Goal: Find specific page/section: Find specific page/section

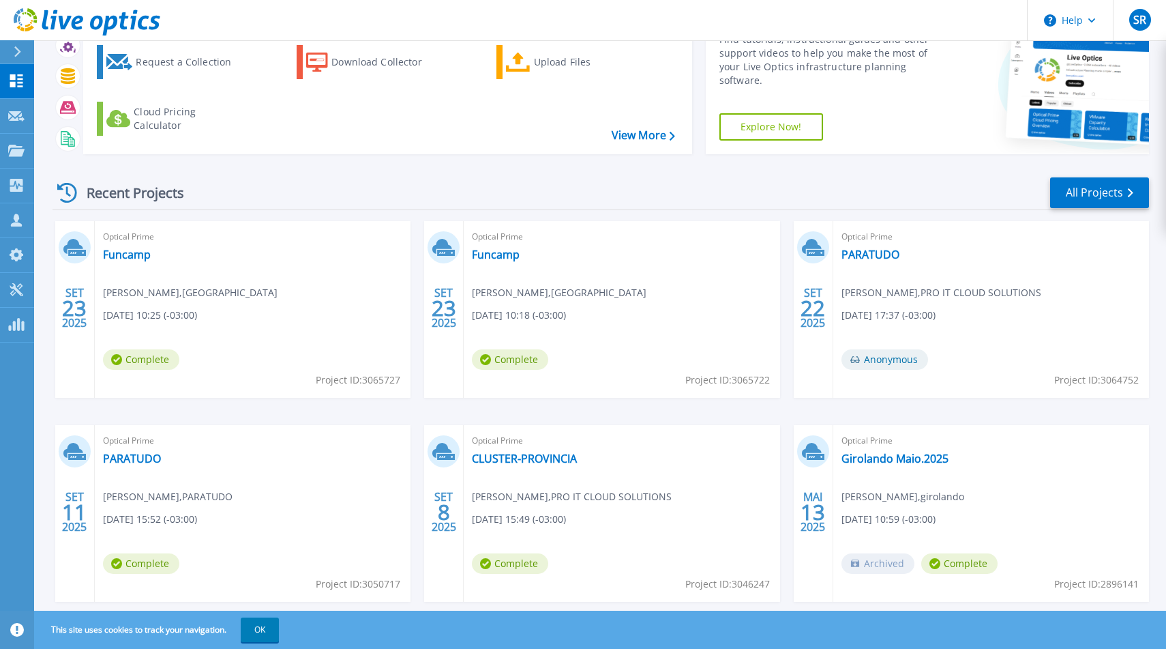
scroll to position [107, 0]
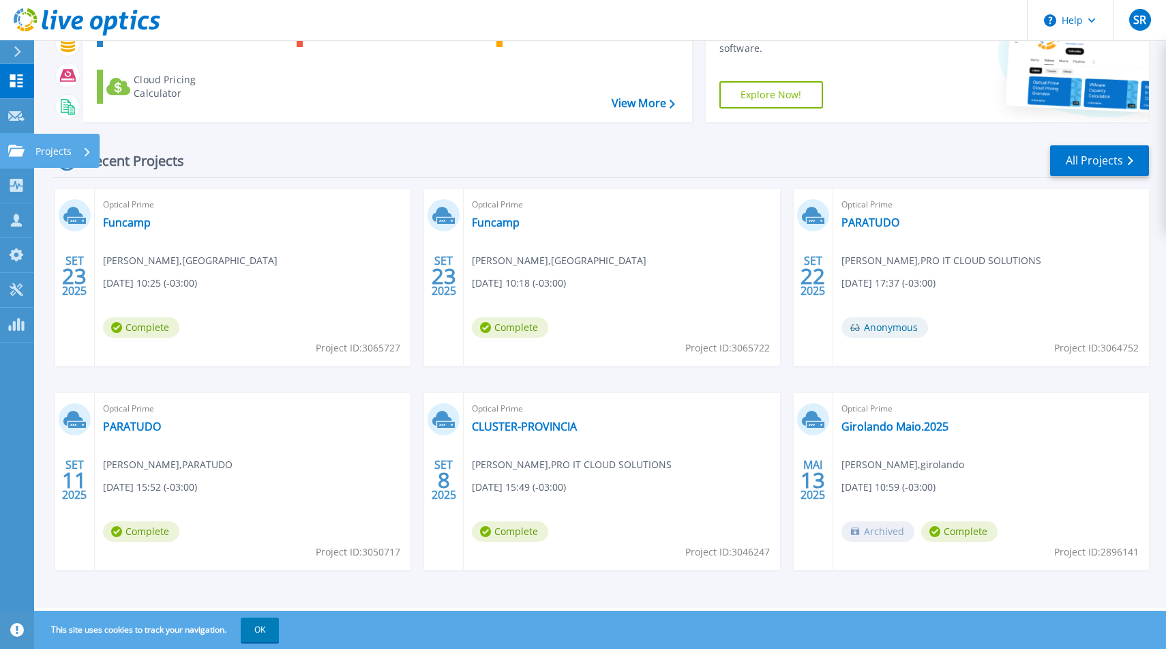
click at [38, 150] on p "Projects" at bounding box center [53, 151] width 36 height 35
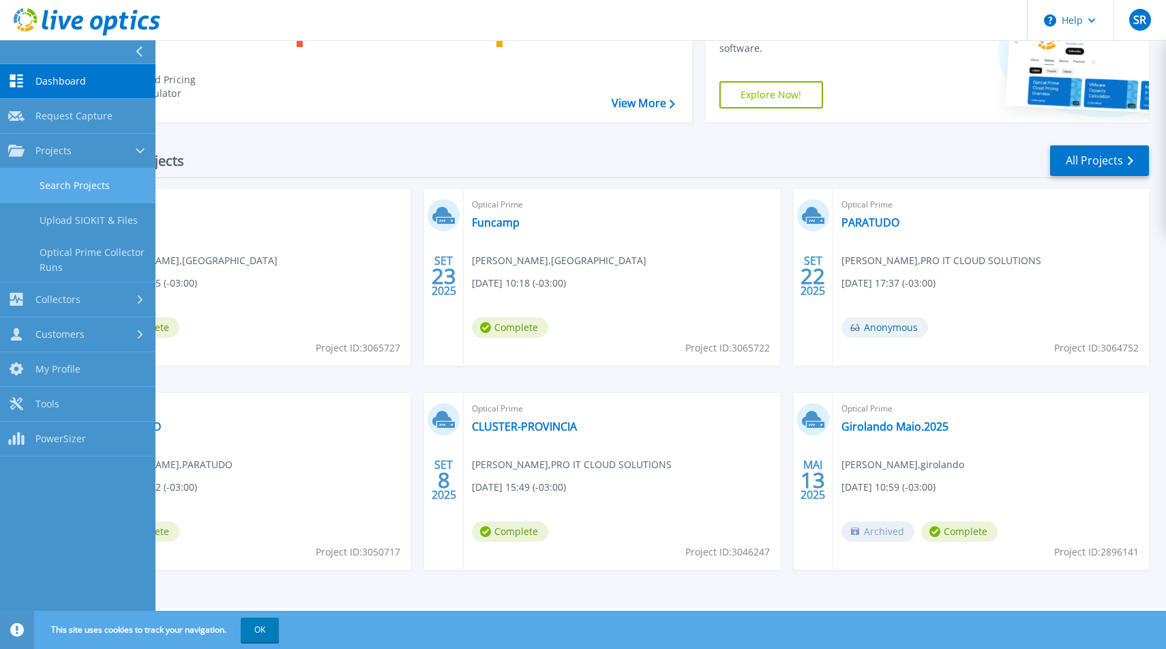
click at [89, 177] on link "Search Projects" at bounding box center [77, 185] width 155 height 35
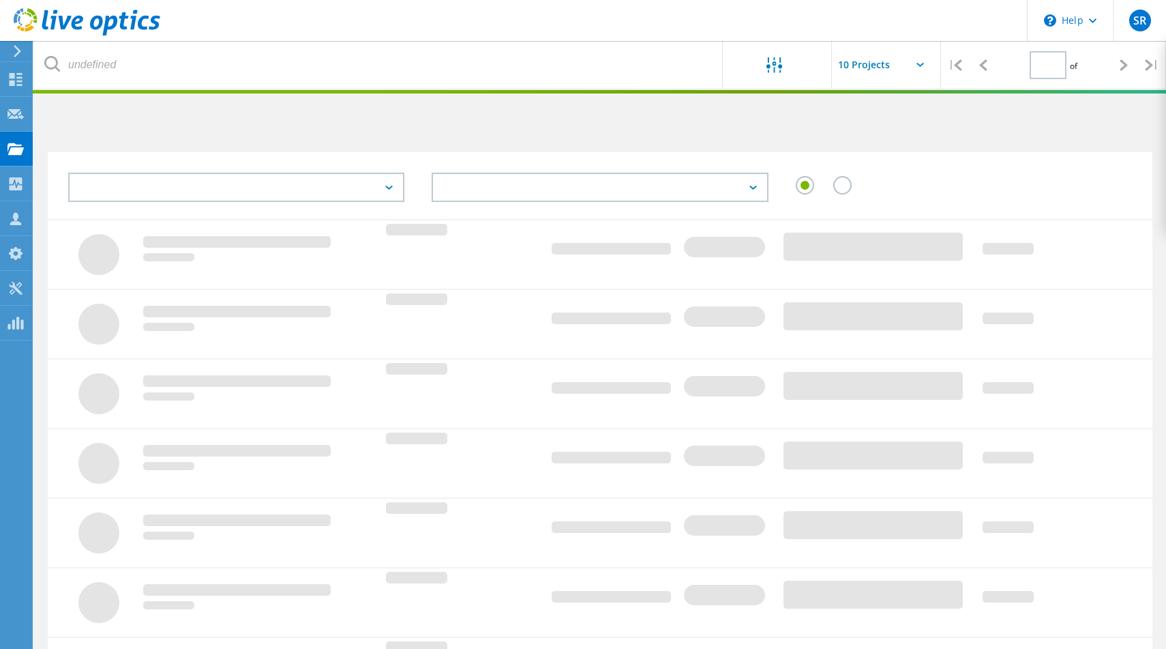
type input "1"
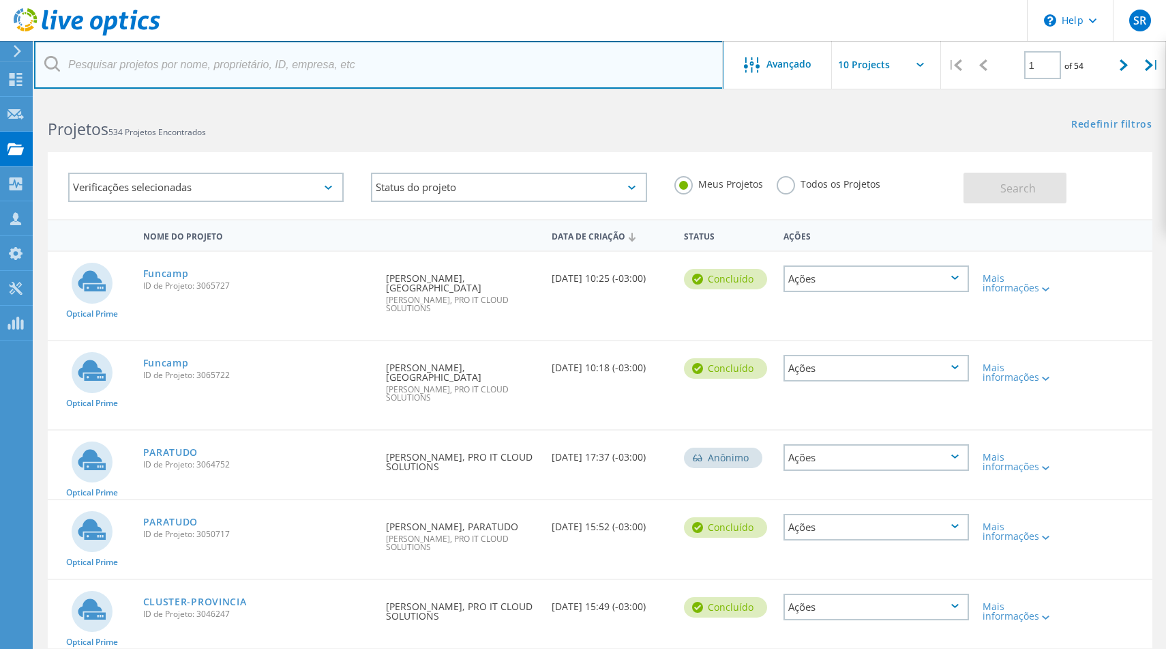
click at [310, 63] on input "text" at bounding box center [378, 65] width 689 height 48
type input "banicred"
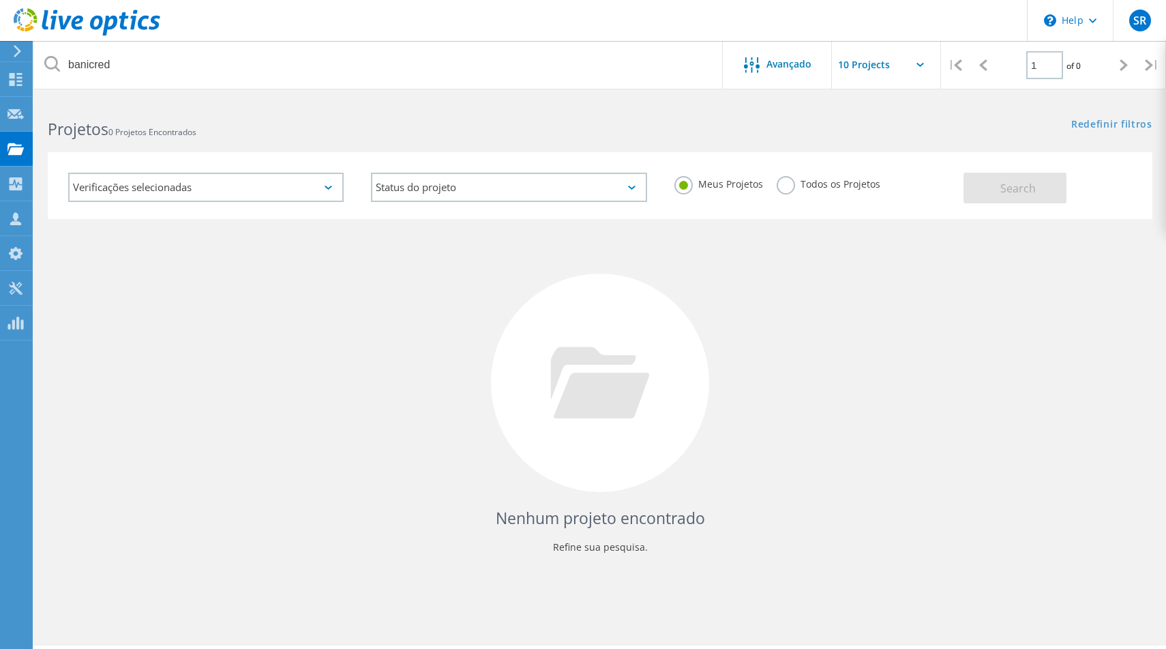
click at [222, 181] on div "Verificações selecionadas" at bounding box center [206, 187] width 276 height 29
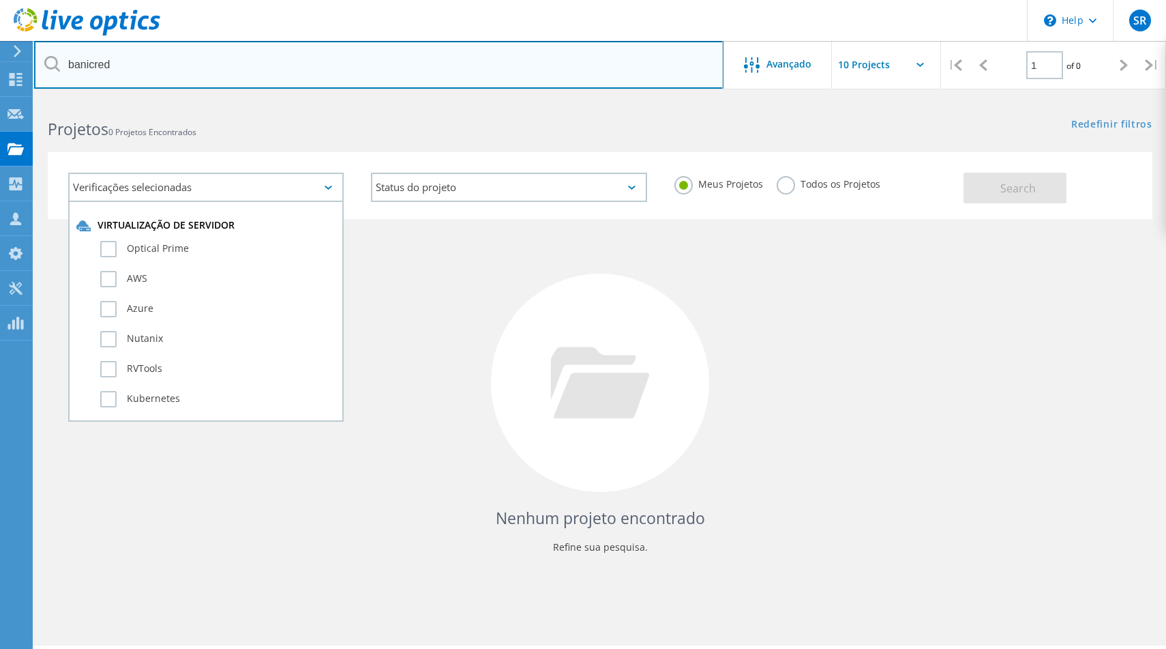
click at [170, 79] on input "banicred" at bounding box center [378, 65] width 689 height 48
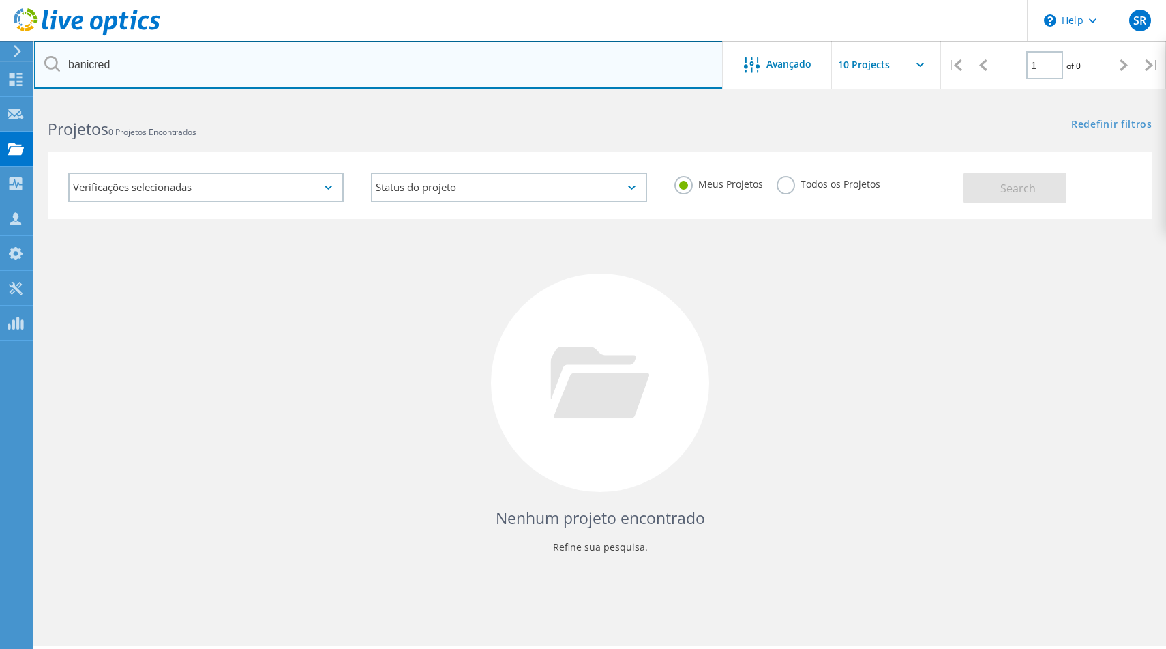
click at [170, 79] on input "banicred" at bounding box center [378, 65] width 689 height 48
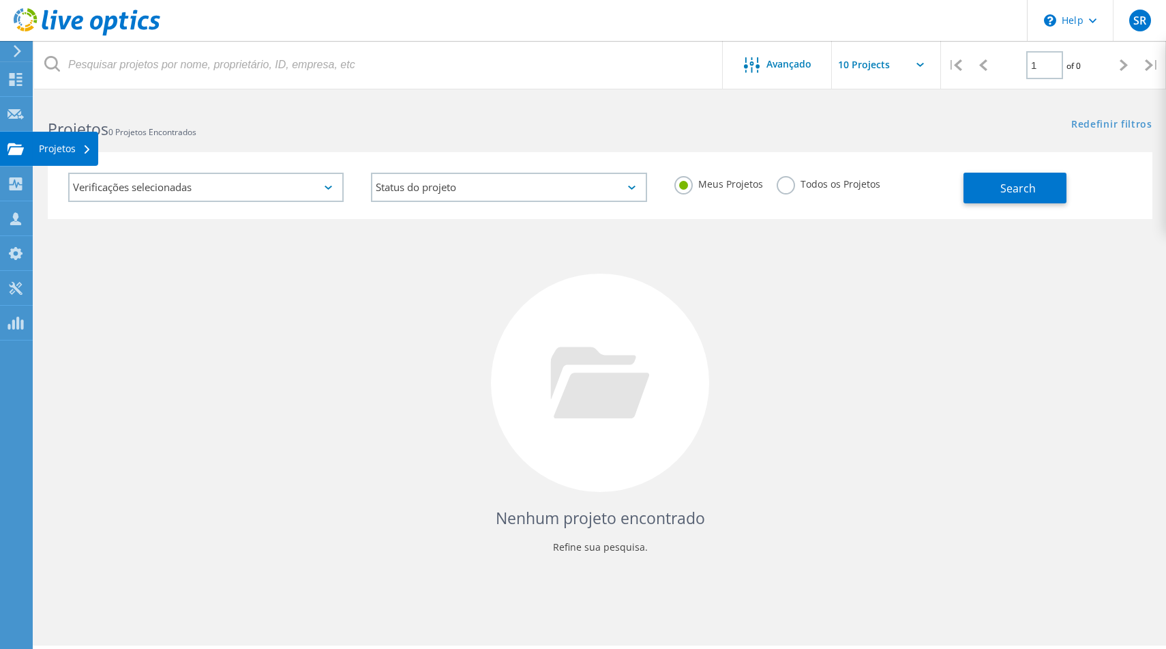
click at [17, 144] on use at bounding box center [16, 149] width 16 height 12
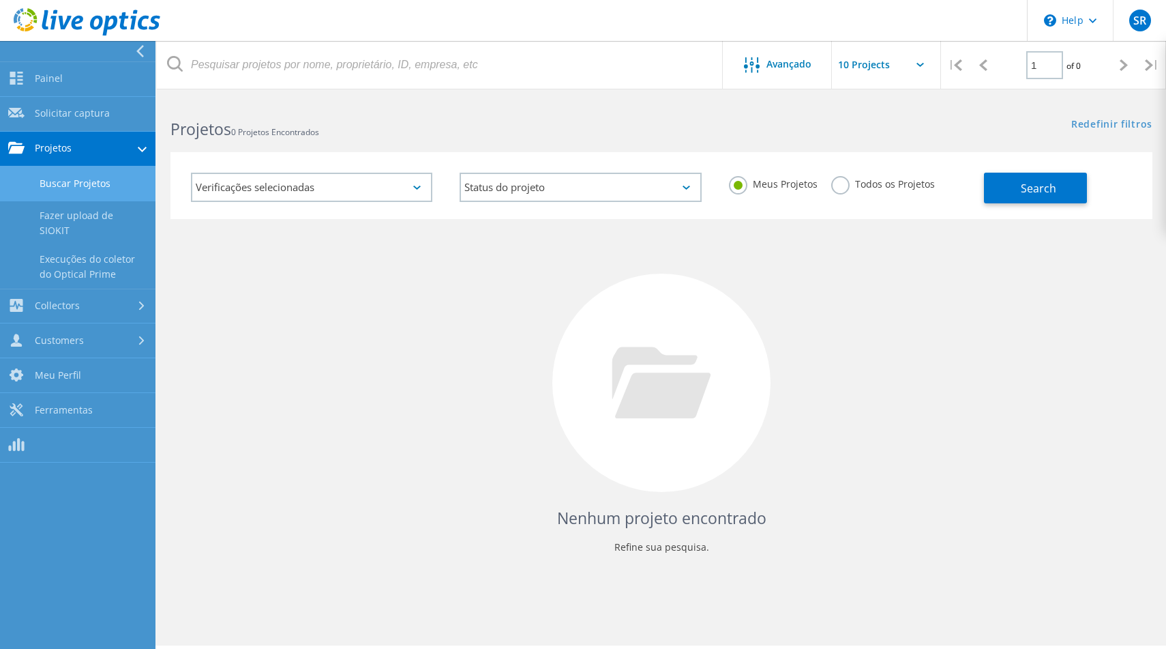
click at [76, 182] on link "Buscar Projetos" at bounding box center [77, 183] width 155 height 35
click at [108, 258] on link "Execuções do coletor do Optical Prime" at bounding box center [77, 267] width 155 height 44
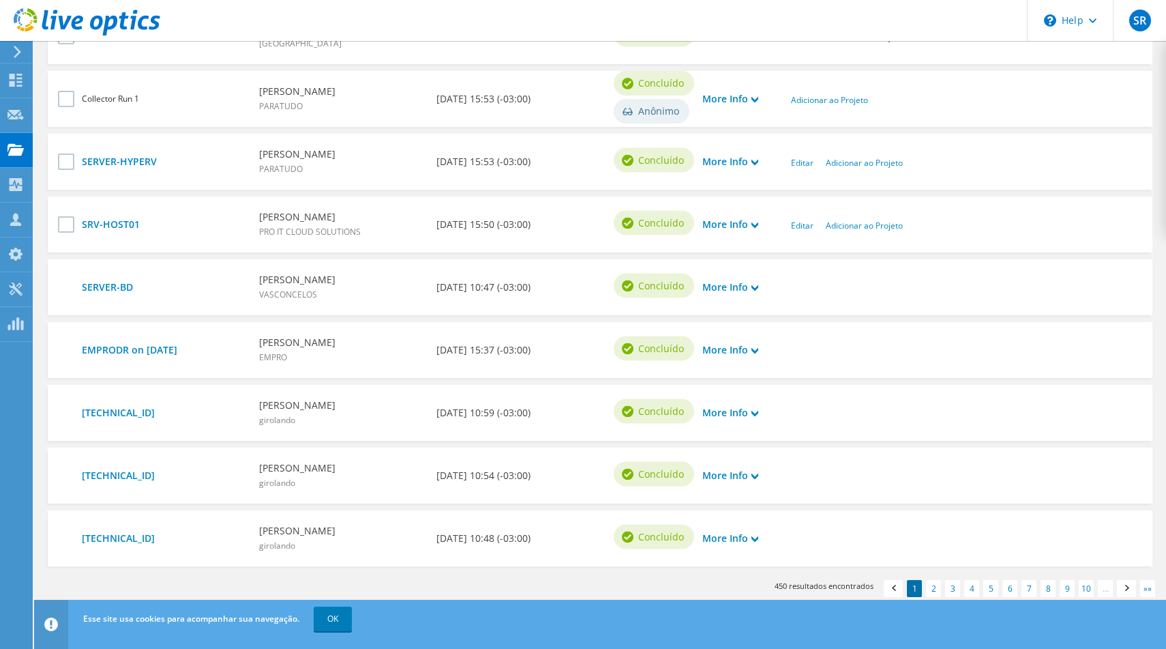
scroll to position [554, 0]
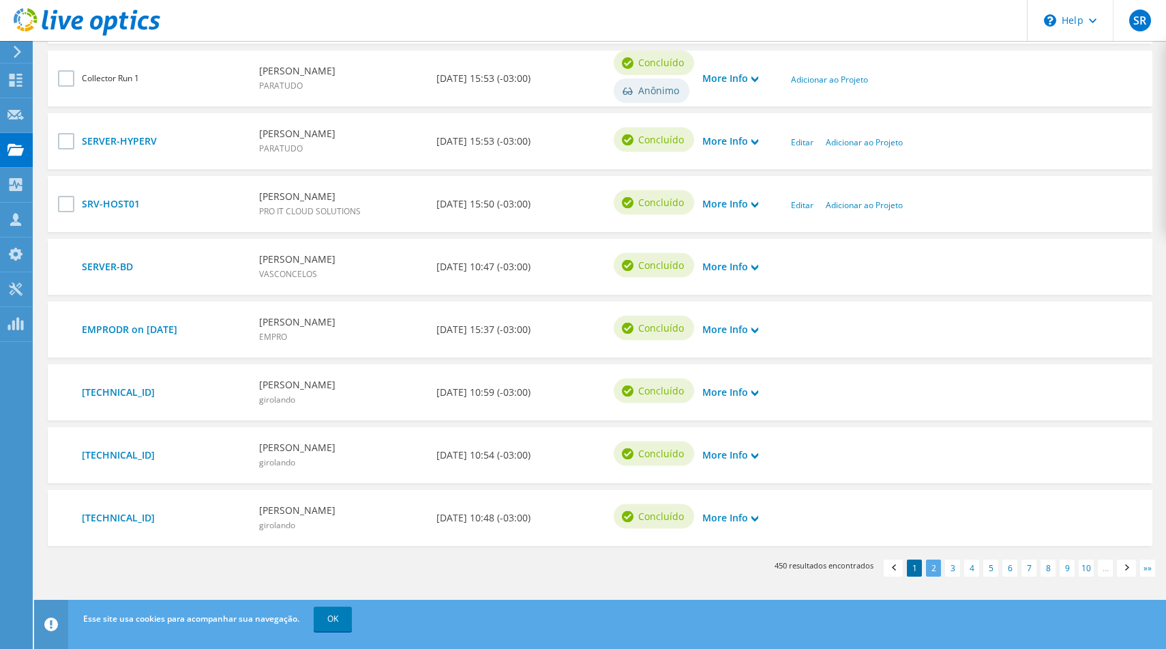
click at [935, 574] on link "2" at bounding box center [933, 567] width 15 height 17
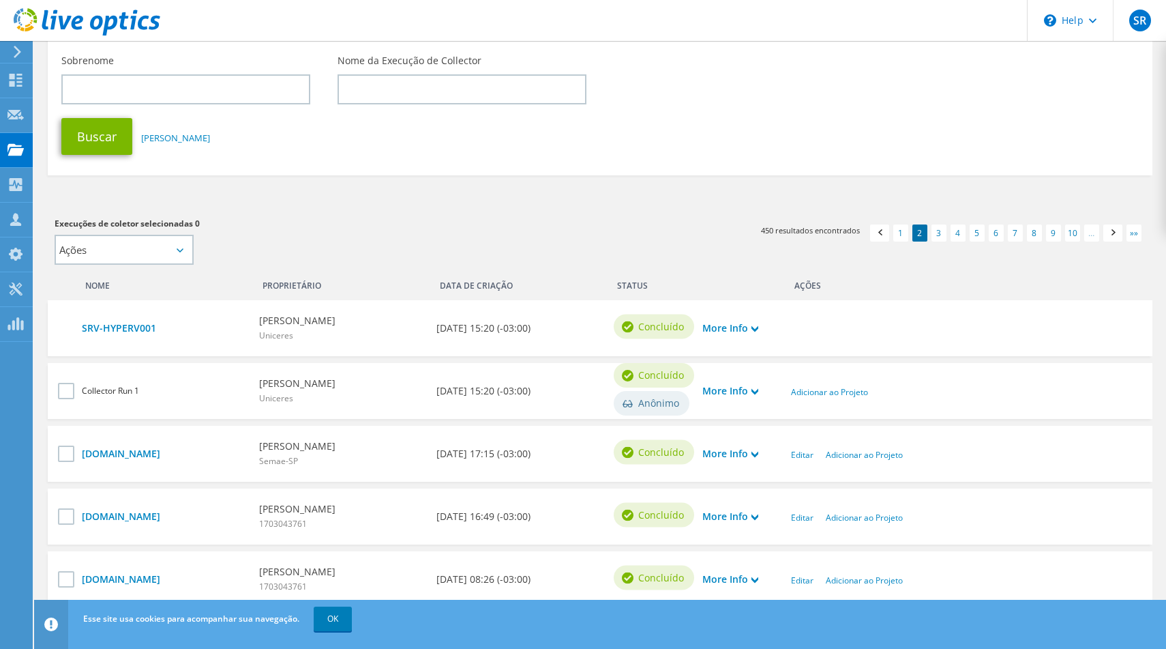
scroll to position [174, 0]
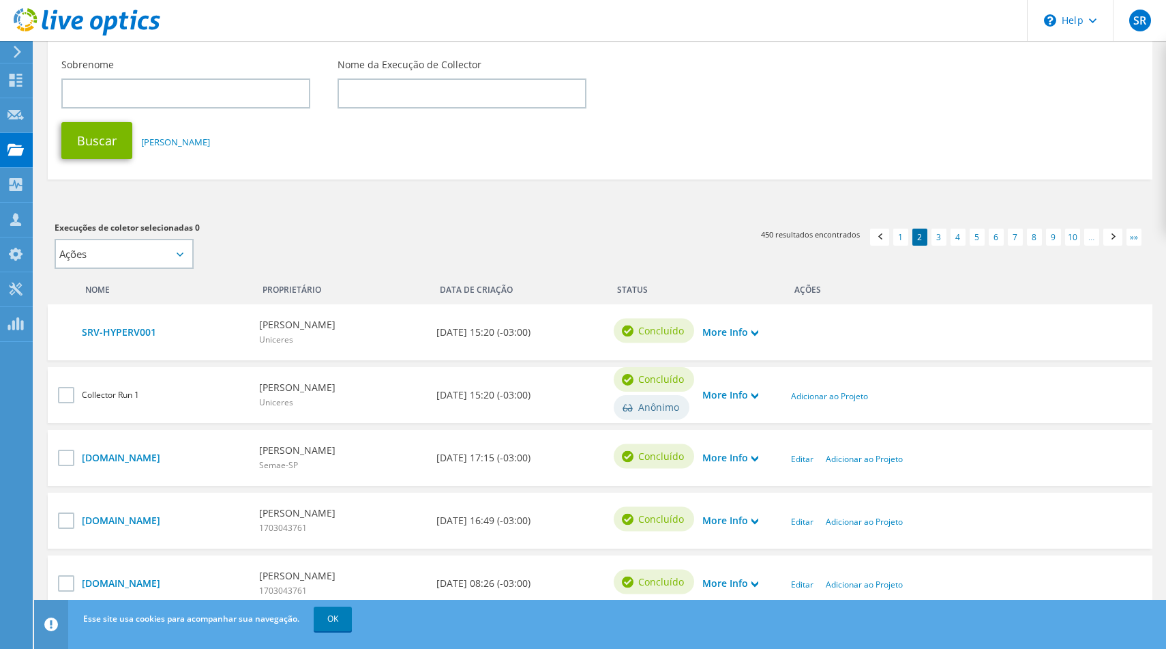
click at [180, 256] on icon at bounding box center [180, 254] width 7 height 4
click at [183, 258] on select "Ações Adicionar a novo projeto" at bounding box center [124, 254] width 139 height 30
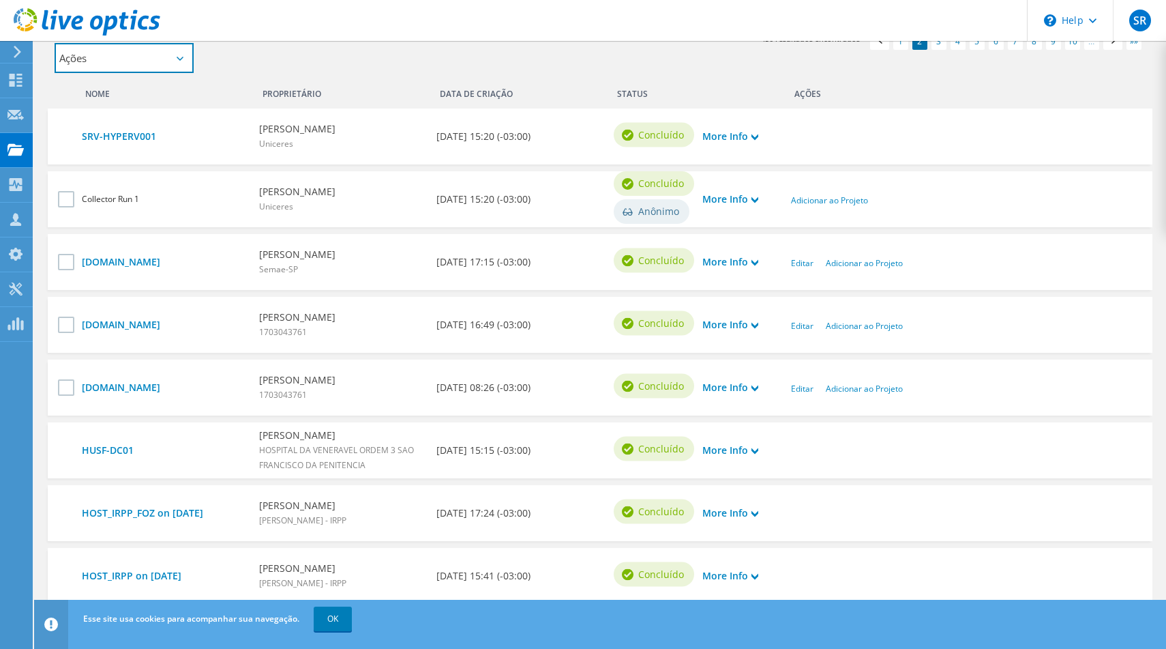
scroll to position [569, 0]
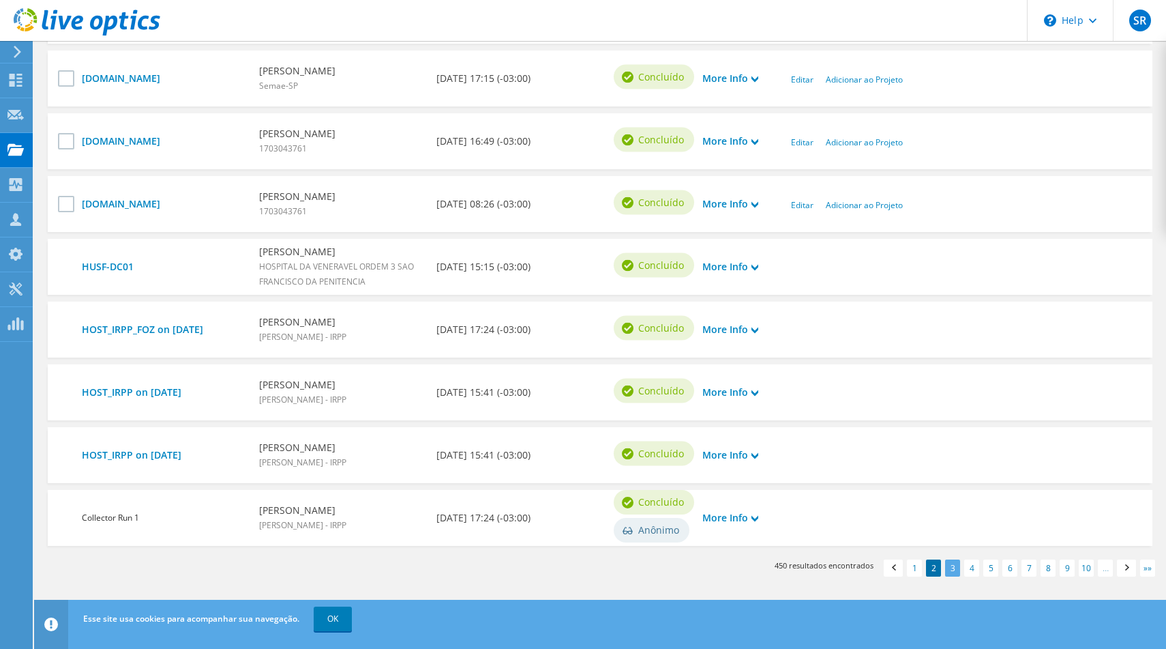
click at [953, 569] on link "3" at bounding box center [952, 567] width 15 height 17
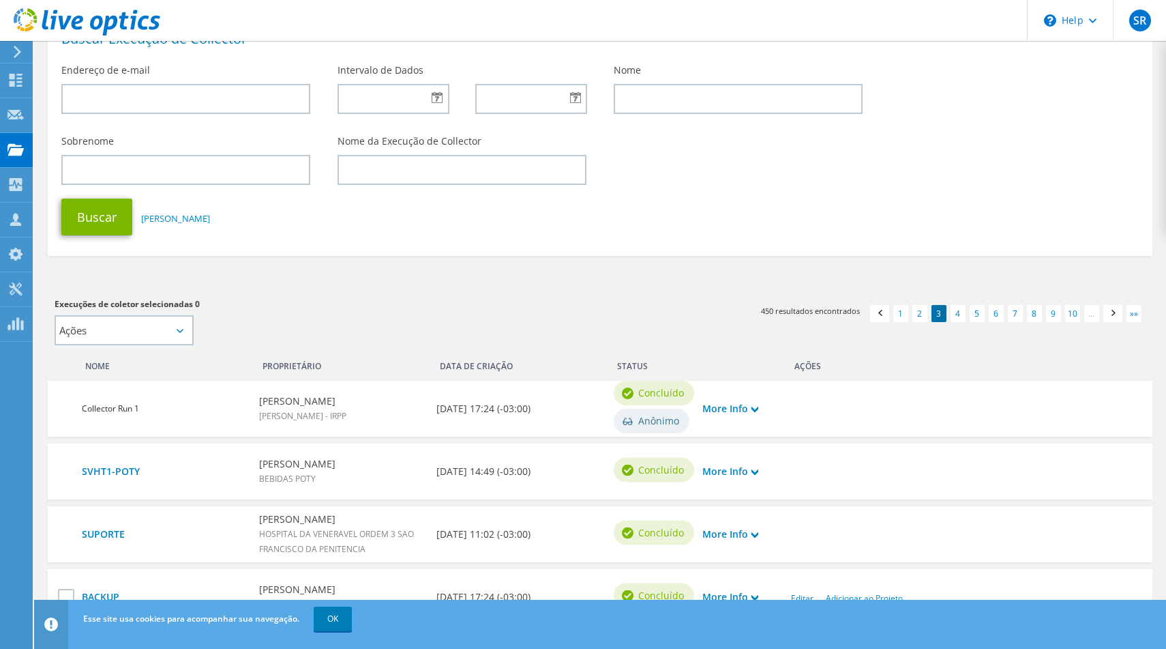
scroll to position [98, 0]
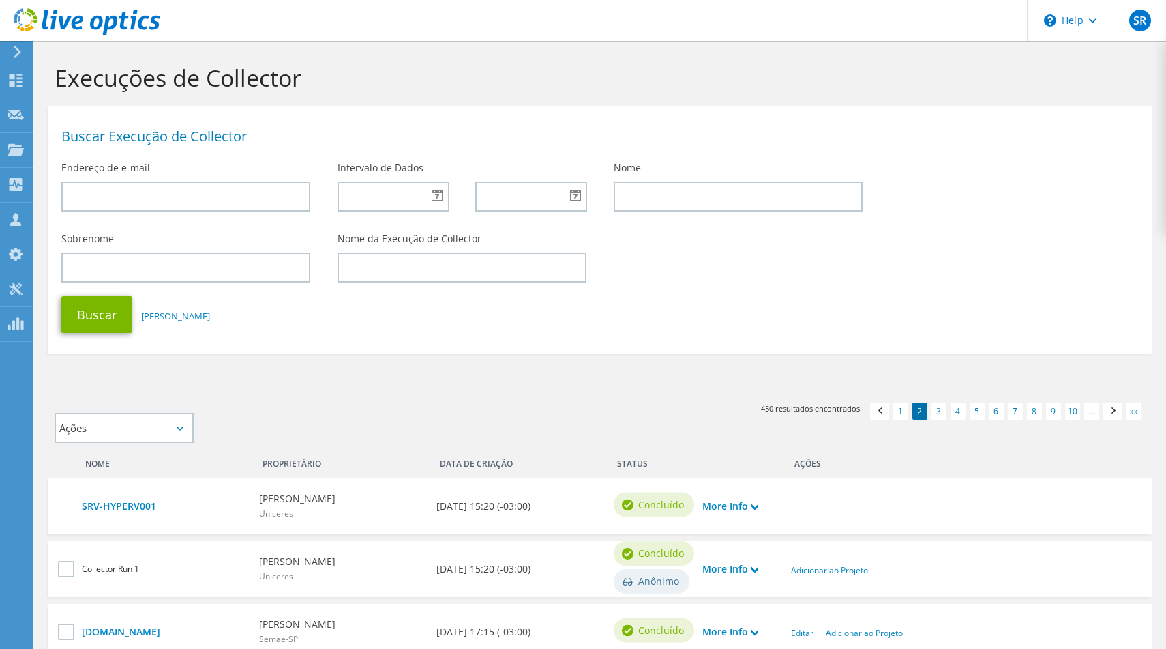
scroll to position [569, 0]
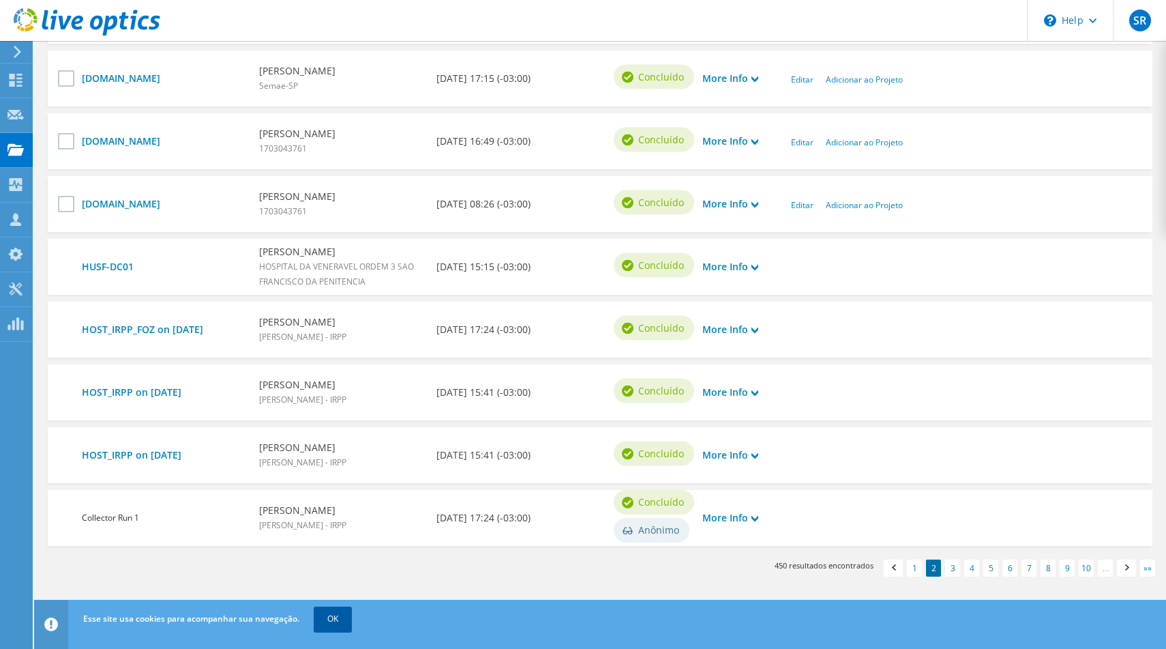
click at [344, 622] on link "OK" at bounding box center [333, 618] width 38 height 25
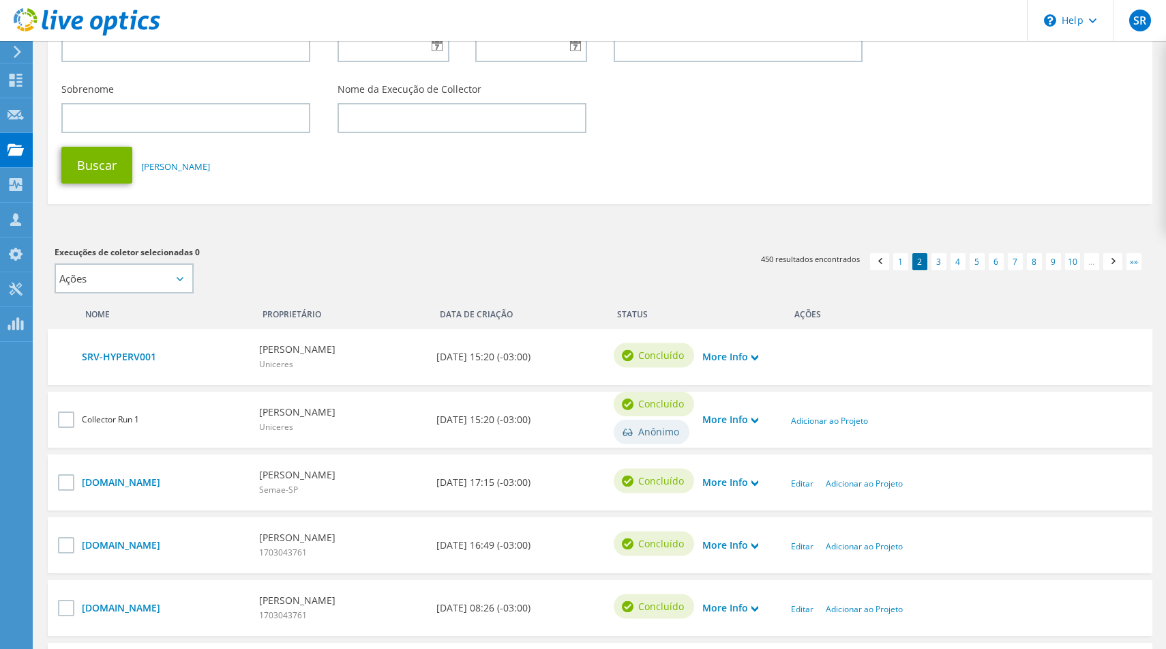
scroll to position [0, 0]
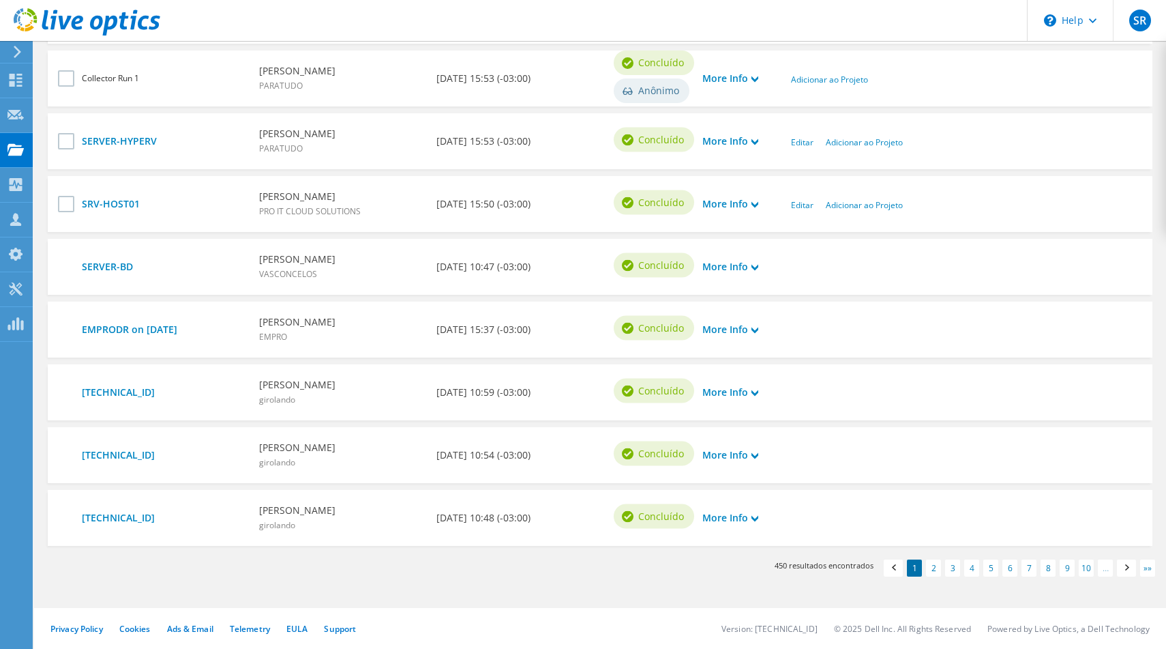
scroll to position [554, 0]
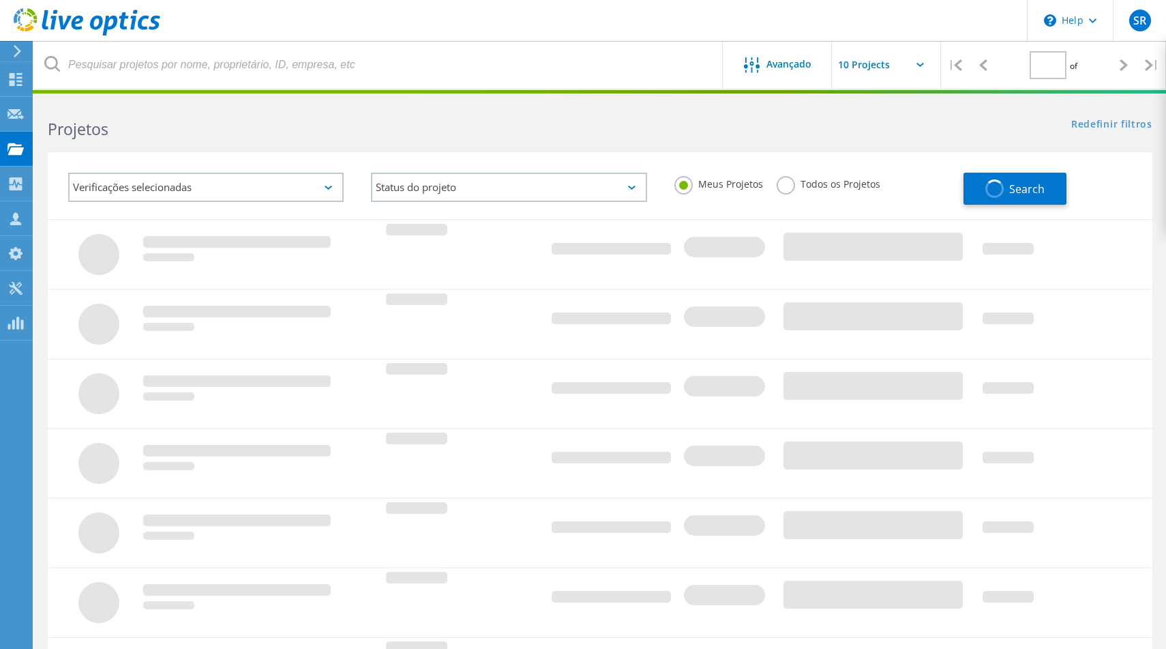
type input "1"
